Goal: Task Accomplishment & Management: Complete application form

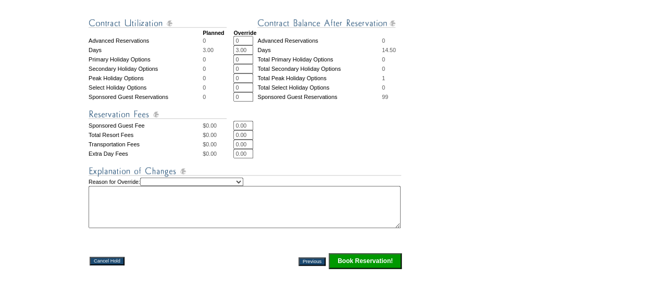
scroll to position [365, 0]
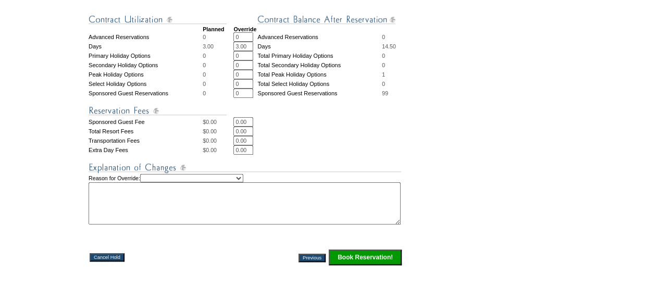
click at [217, 182] on select "Creating Continuous Stay Days Rebooked After Cancellation Editing Occupant Expe…" at bounding box center [191, 178] width 103 height 8
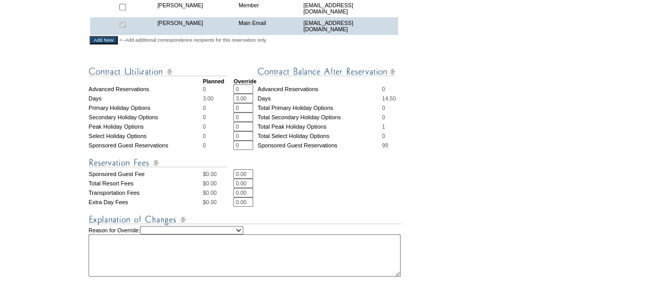
click at [263, 226] on img at bounding box center [245, 219] width 313 height 13
click at [243, 234] on select "Creating Continuous Stay Days Rebooked After Cancellation Editing Occupant Expe…" at bounding box center [191, 230] width 103 height 8
click at [240, 226] on img at bounding box center [245, 219] width 313 height 13
click at [236, 226] on img at bounding box center [245, 219] width 313 height 13
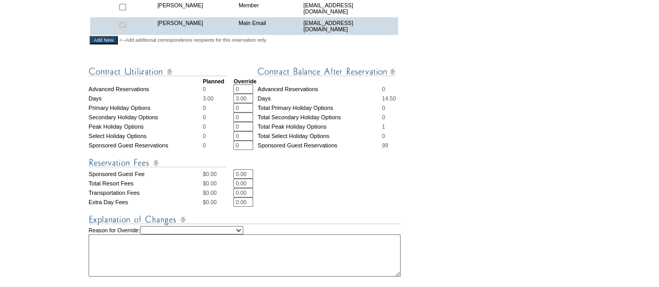
click at [231, 234] on select "Creating Continuous Stay Days Rebooked After Cancellation Editing Occupant Expe…" at bounding box center [191, 230] width 103 height 8
select select "1043"
click at [154, 234] on select "Creating Continuous Stay Days Rebooked After Cancellation Editing Occupant Expe…" at bounding box center [191, 230] width 103 height 8
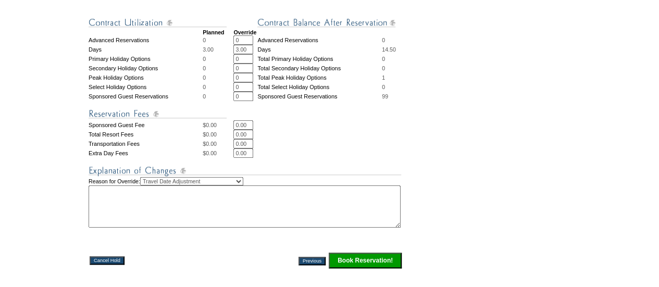
scroll to position [417, 0]
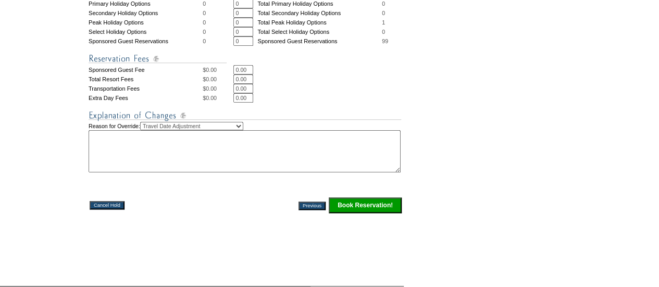
click at [155, 172] on textarea at bounding box center [245, 151] width 312 height 42
type textarea "per member request NT"
click at [359, 213] on input "Book Reservation!" at bounding box center [365, 205] width 73 height 16
